Goal: Information Seeking & Learning: Learn about a topic

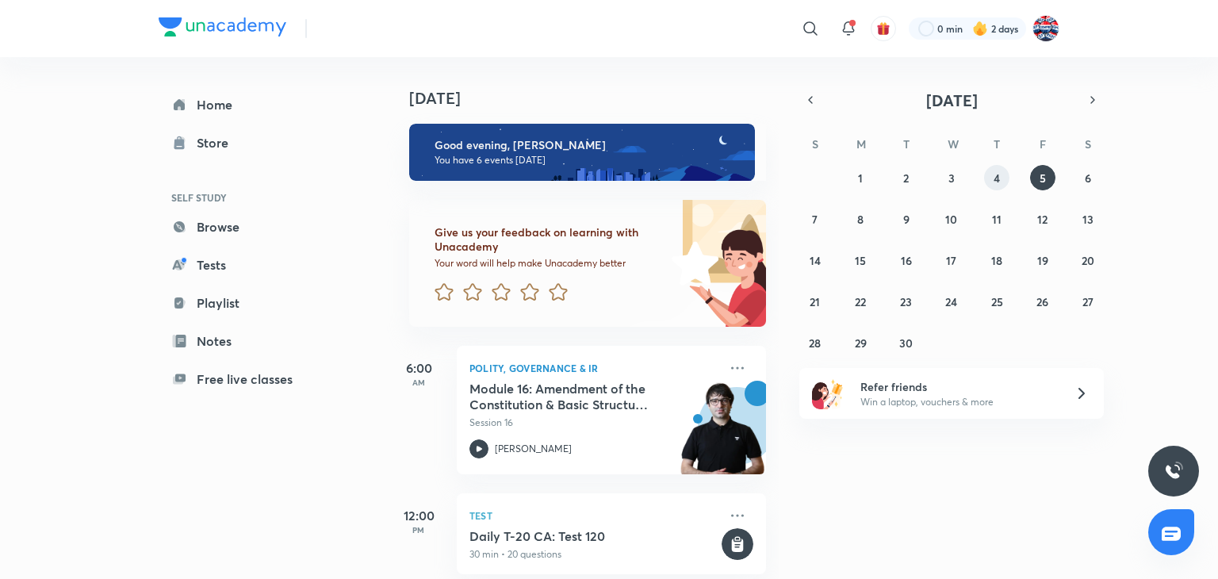
click at [1002, 188] on button "4" at bounding box center [996, 177] width 25 height 25
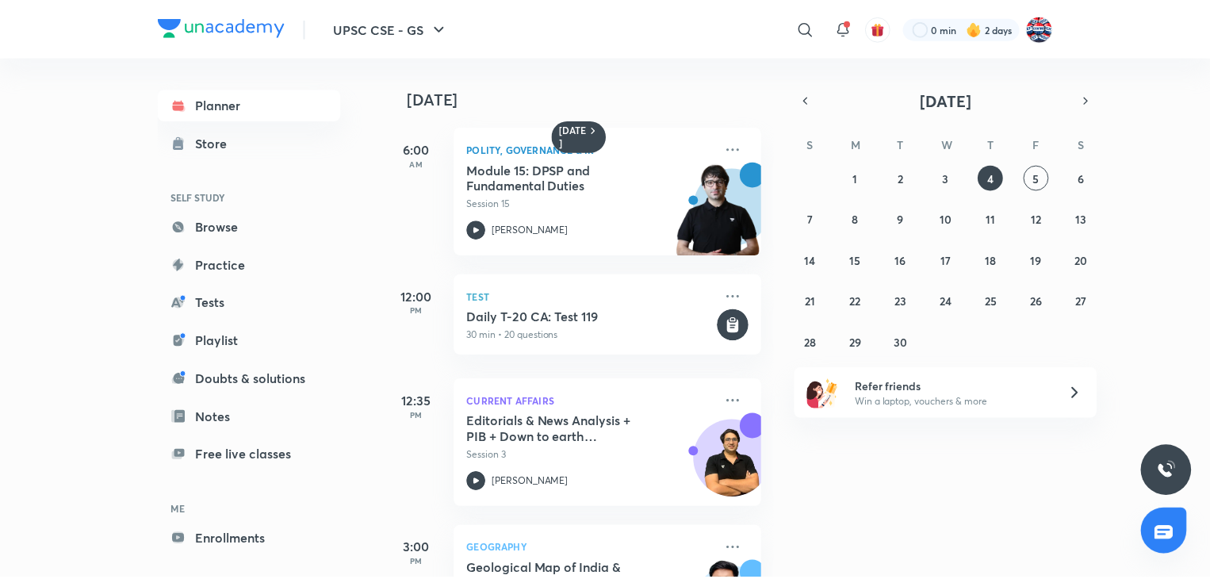
scroll to position [549, 0]
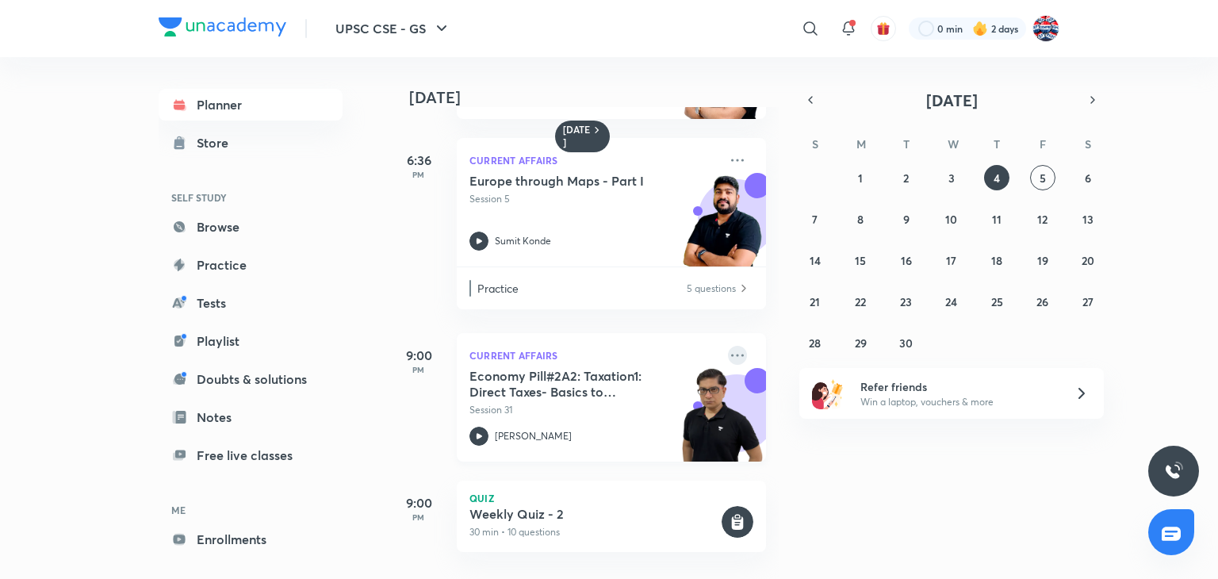
click at [728, 347] on icon at bounding box center [737, 355] width 19 height 19
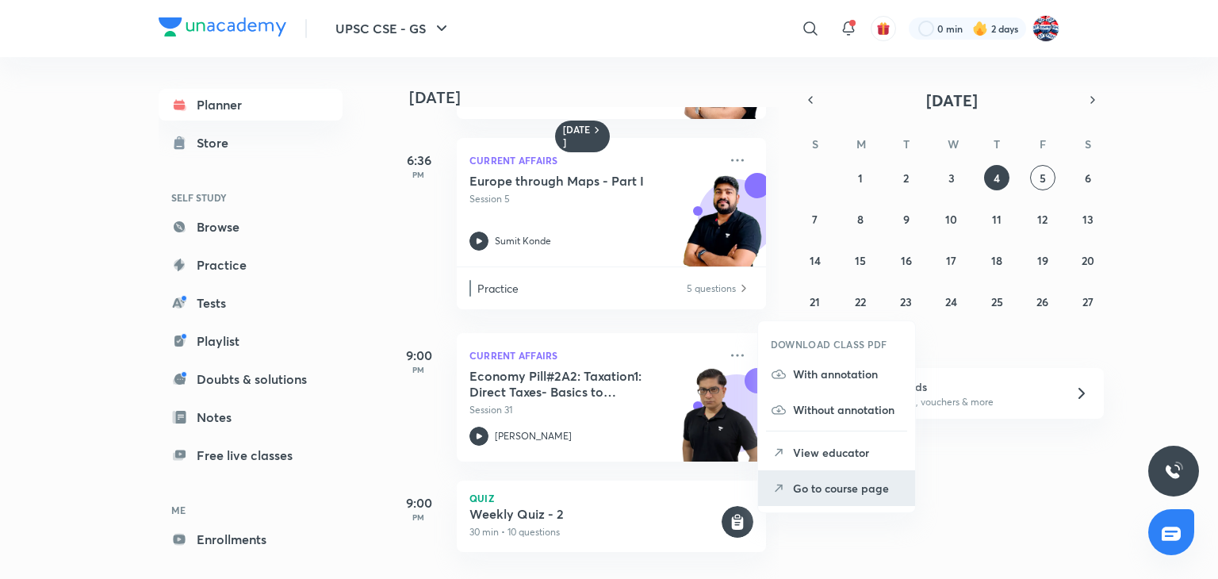
click at [845, 493] on p "Go to course page" at bounding box center [847, 488] width 109 height 17
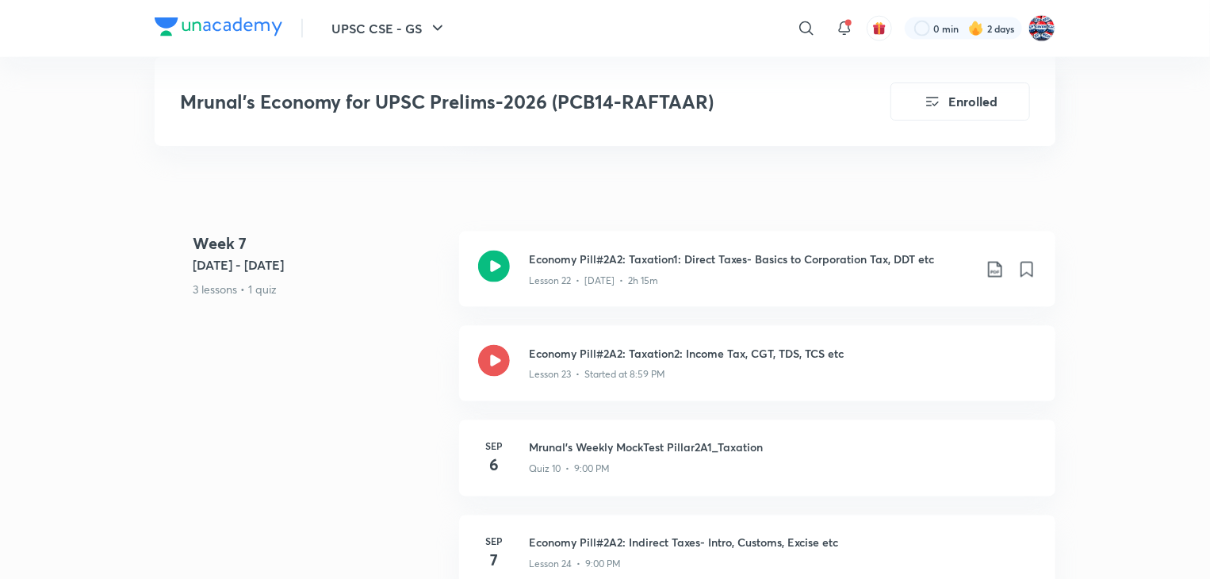
scroll to position [4152, 0]
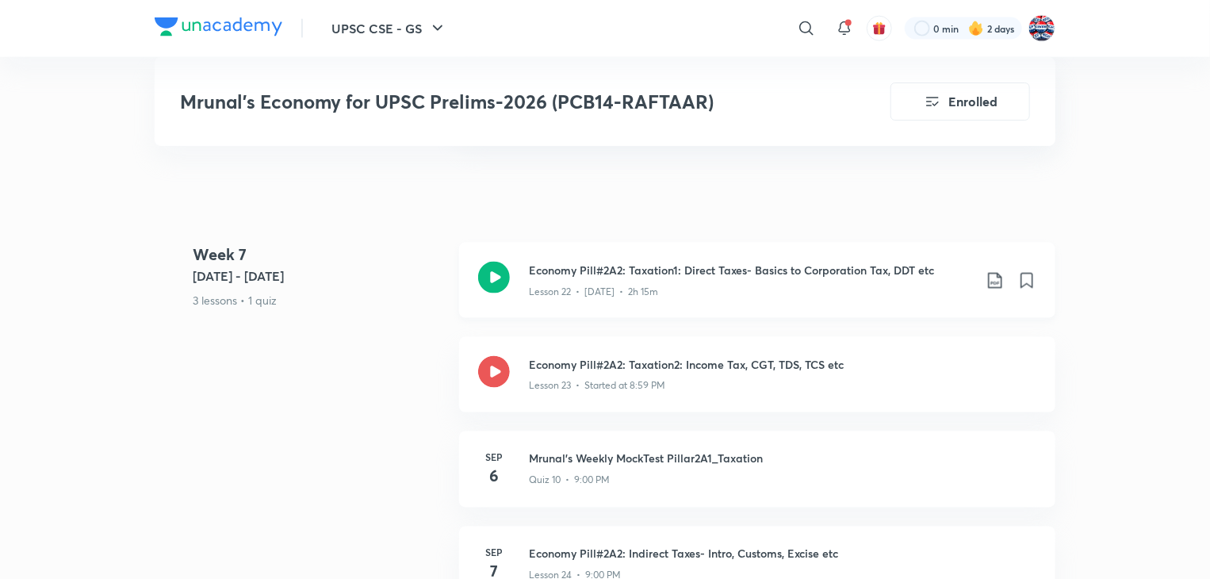
click at [498, 293] on icon at bounding box center [494, 278] width 32 height 32
